Goal: Check status: Check status

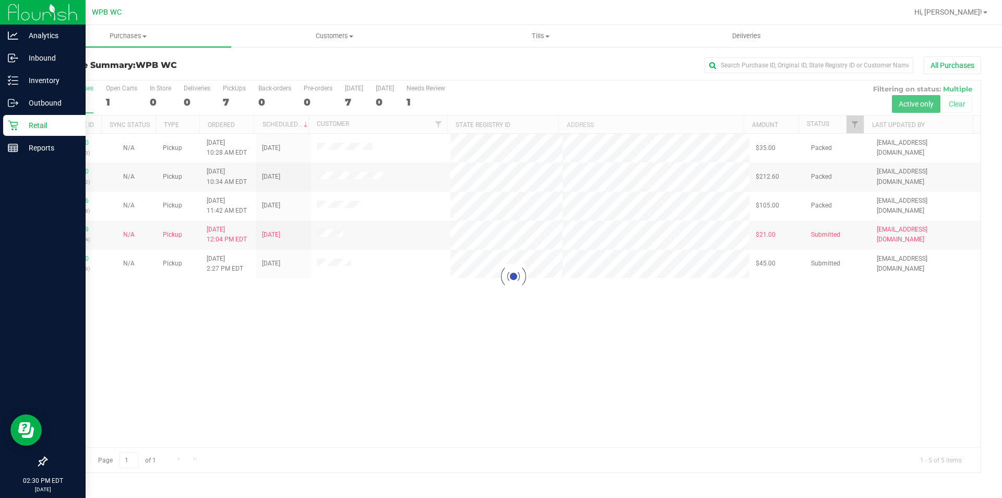
click at [13, 121] on icon at bounding box center [13, 125] width 10 height 10
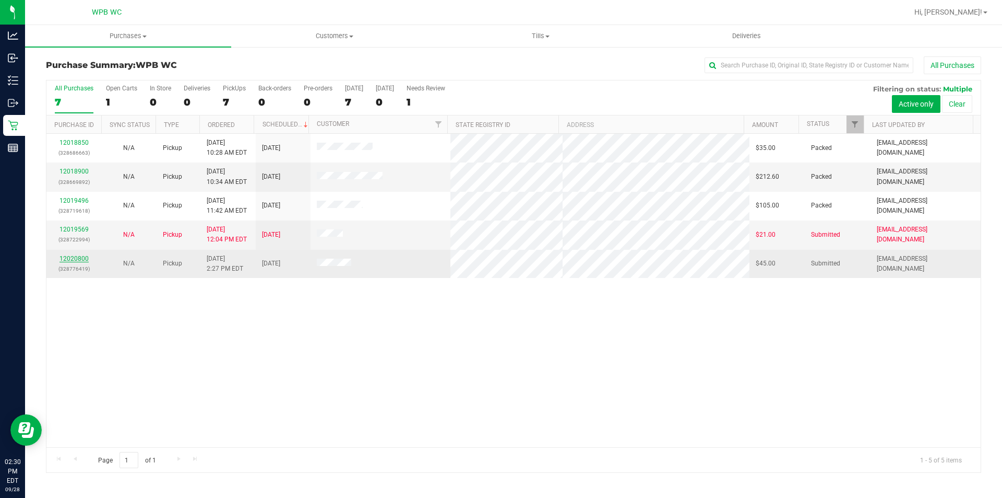
click at [79, 260] on link "12020800" at bounding box center [74, 258] width 29 height 7
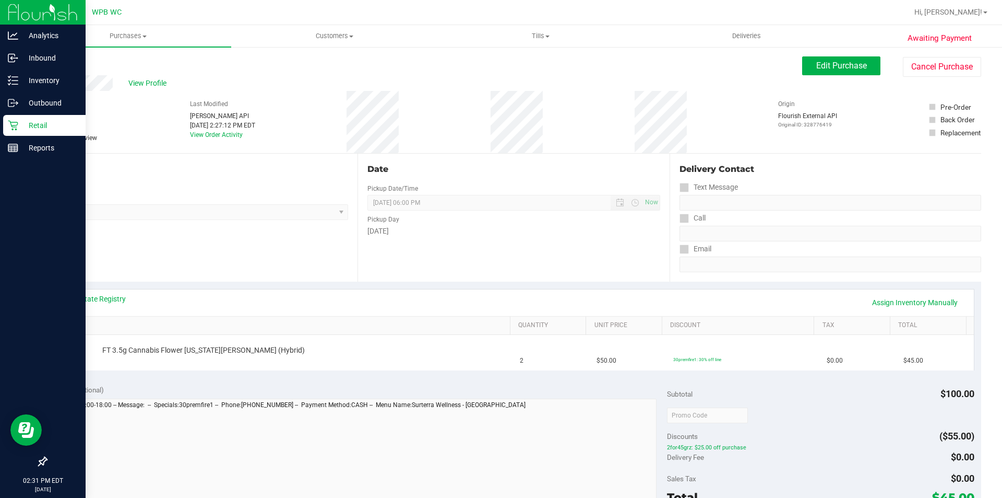
click at [19, 125] on p "Retail" at bounding box center [49, 125] width 63 height 13
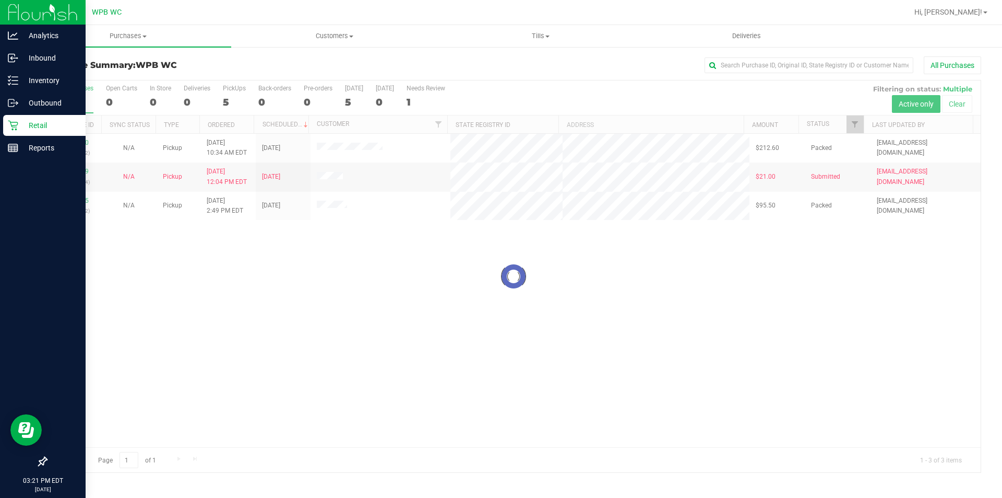
click at [23, 126] on p "Retail" at bounding box center [49, 125] width 63 height 13
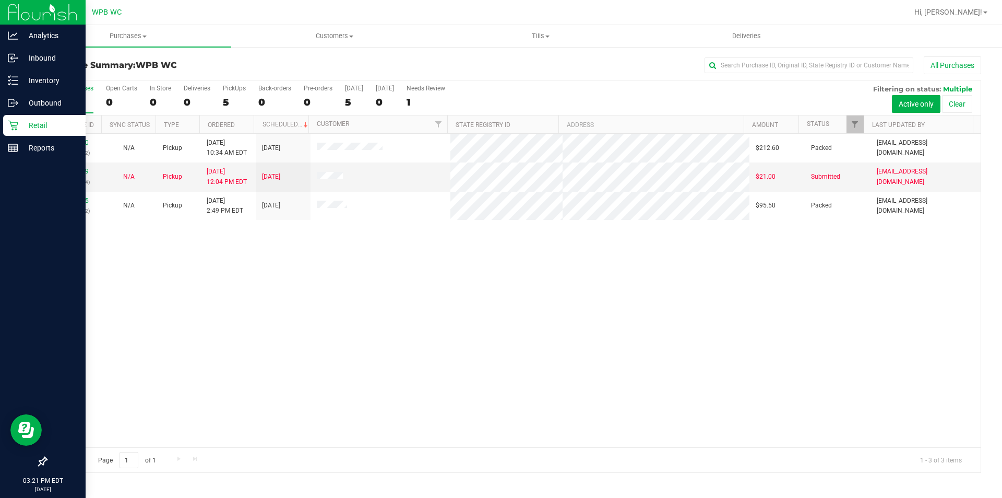
click at [23, 126] on p "Retail" at bounding box center [49, 125] width 63 height 13
click at [31, 120] on p "Retail" at bounding box center [49, 125] width 63 height 13
